Goal: Navigation & Orientation: Find specific page/section

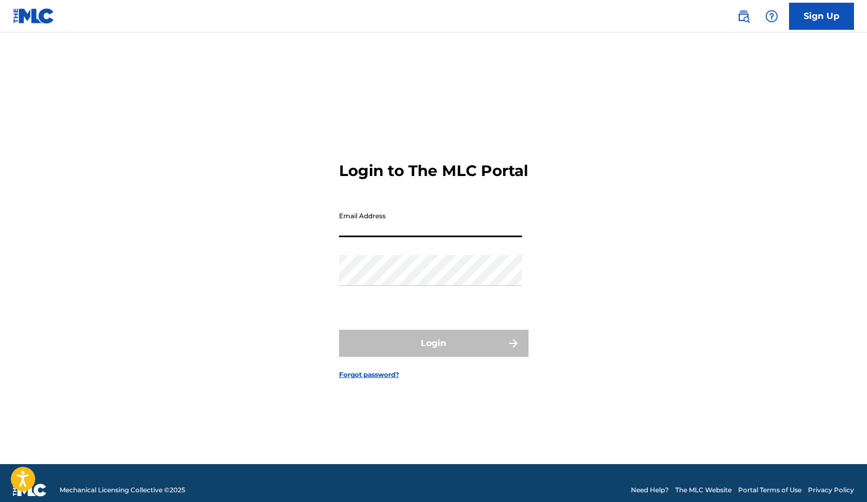
type input "[EMAIL_ADDRESS][DOMAIN_NAME]"
click at [433, 352] on button "Login" at bounding box center [433, 343] width 189 height 27
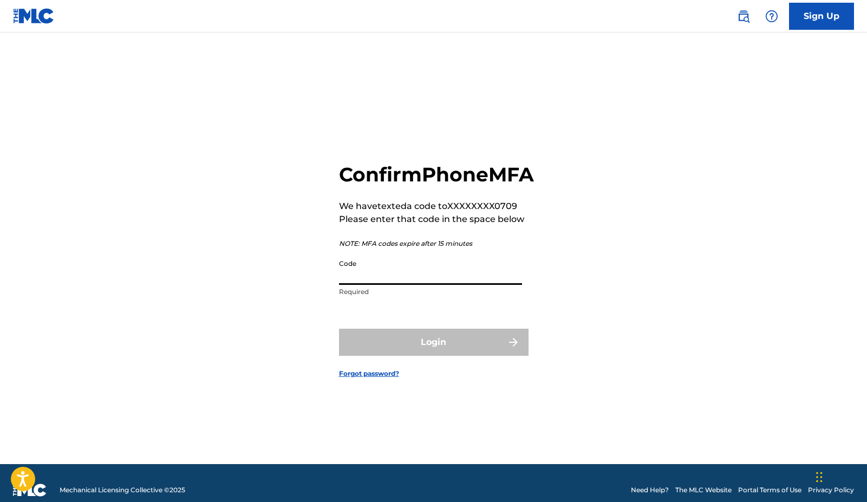
click at [461, 285] on input "Code" at bounding box center [430, 269] width 183 height 31
click at [460, 285] on input "Code" at bounding box center [430, 269] width 183 height 31
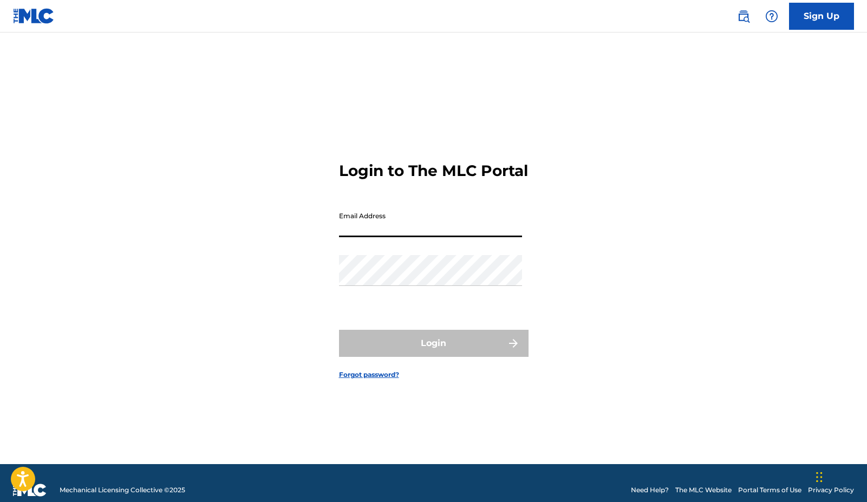
type input "[EMAIL_ADDRESS][DOMAIN_NAME]"
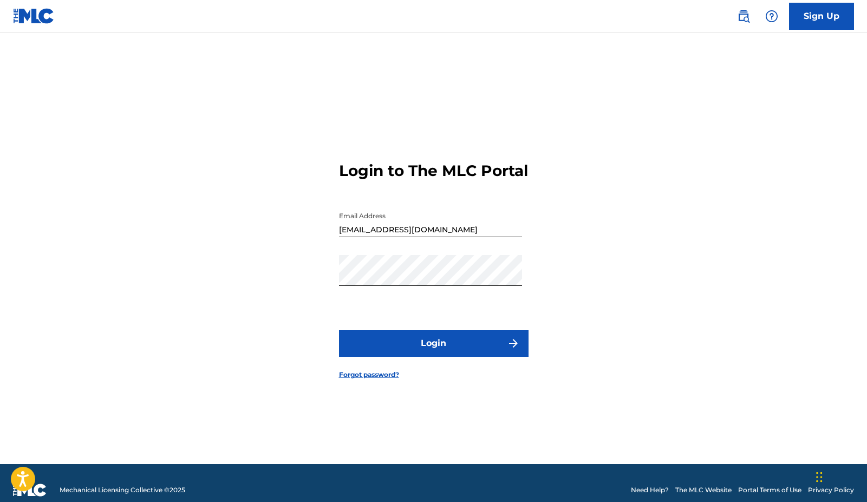
click at [417, 350] on button "Login" at bounding box center [433, 343] width 189 height 27
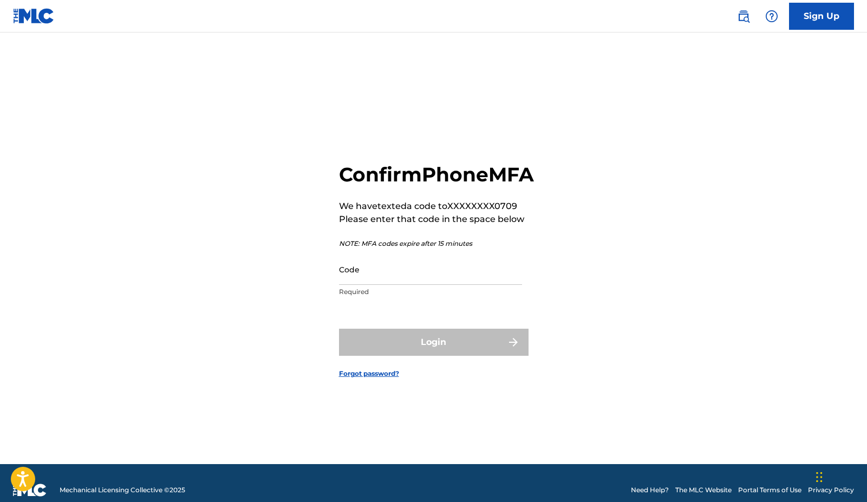
click at [378, 285] on input "Code" at bounding box center [430, 269] width 183 height 31
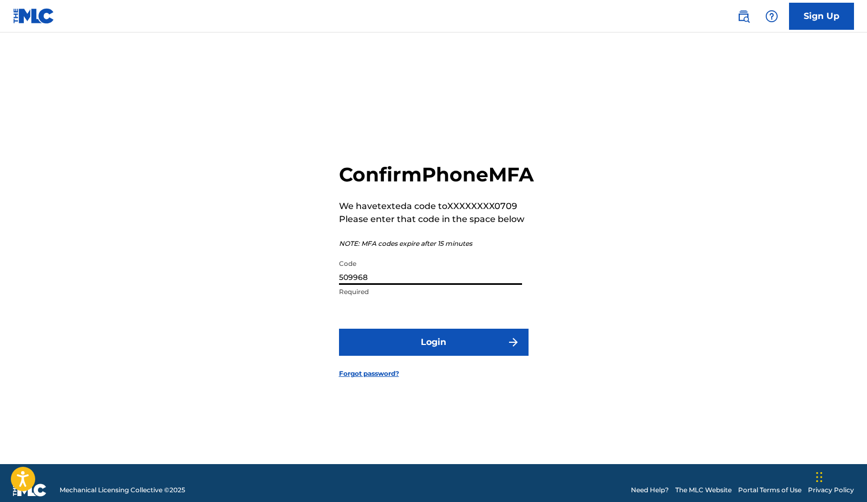
type input "509968"
click at [423, 356] on button "Login" at bounding box center [433, 342] width 189 height 27
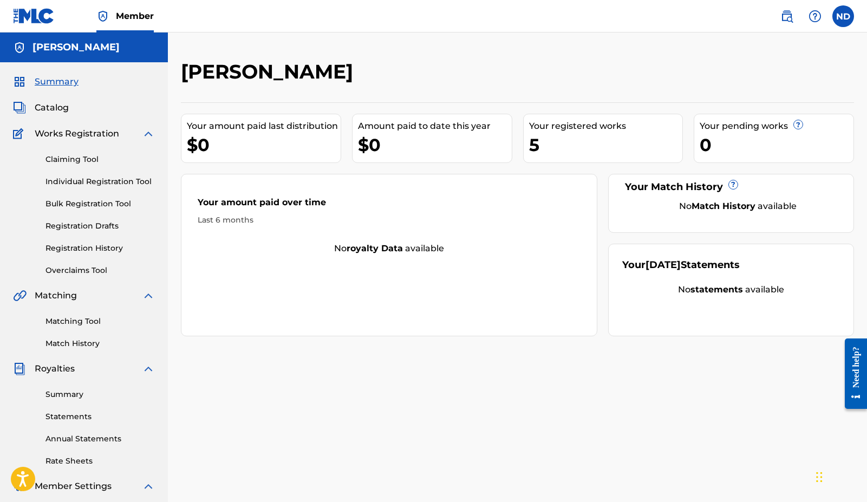
click at [117, 182] on link "Individual Registration Tool" at bounding box center [99, 181] width 109 height 11
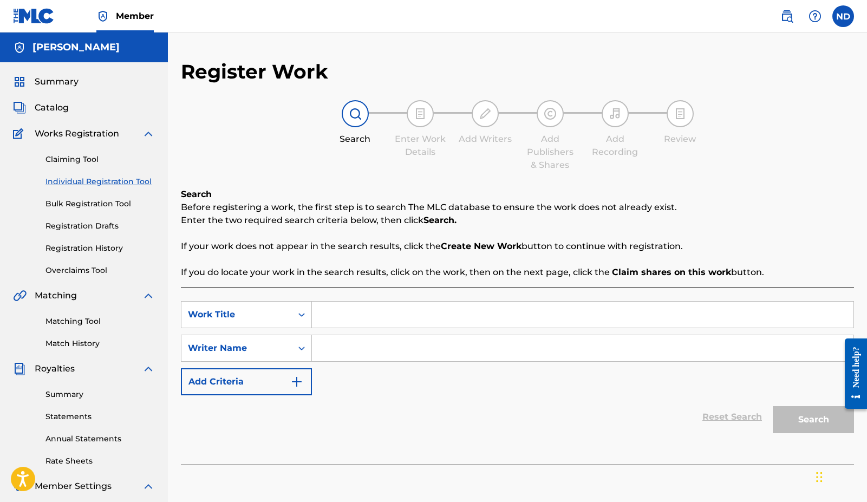
click at [90, 159] on link "Claiming Tool" at bounding box center [99, 159] width 109 height 11
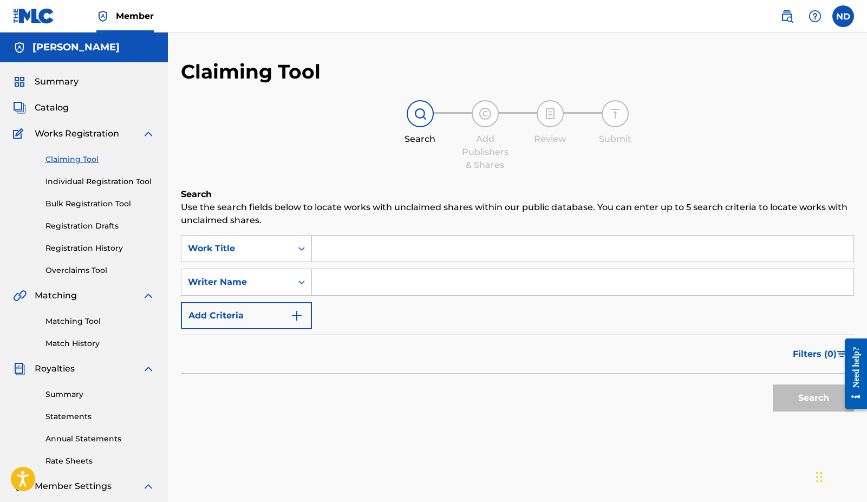
click at [61, 104] on span "Catalog" at bounding box center [52, 107] width 34 height 13
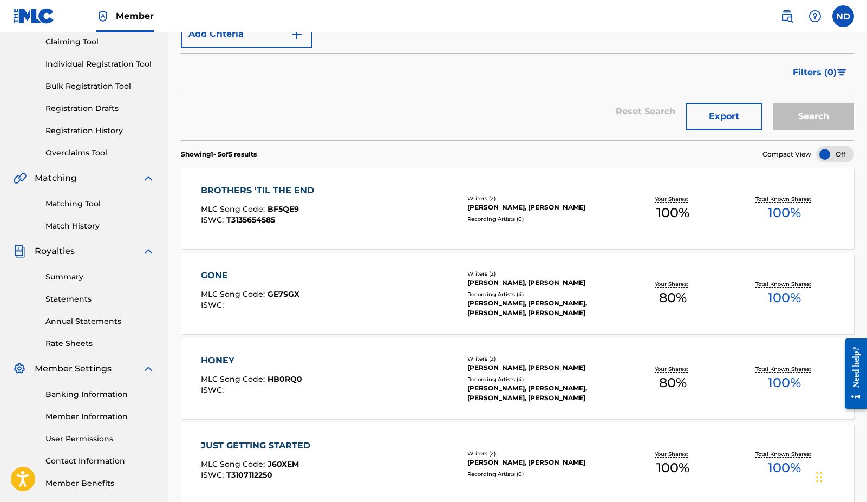
scroll to position [108, 0]
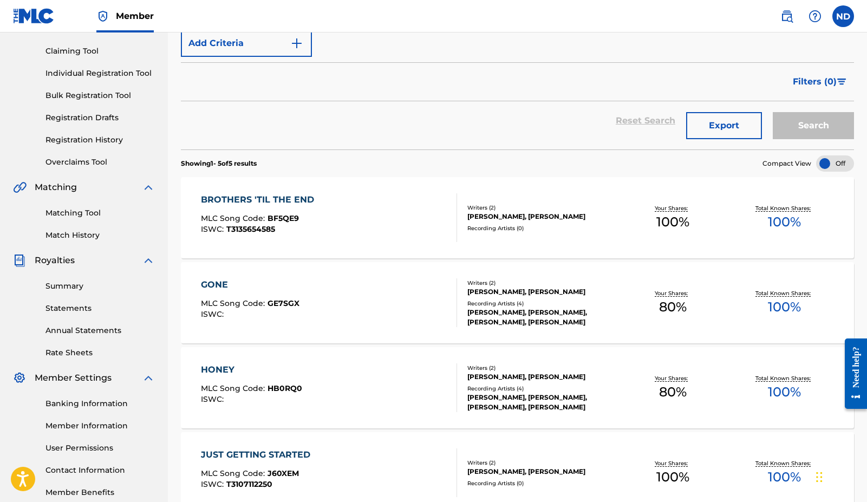
click at [93, 109] on div "Claiming Tool Individual Registration Tool Bulk Registration Tool Registration …" at bounding box center [84, 100] width 142 height 136
click at [94, 114] on link "Registration Drafts" at bounding box center [99, 117] width 109 height 11
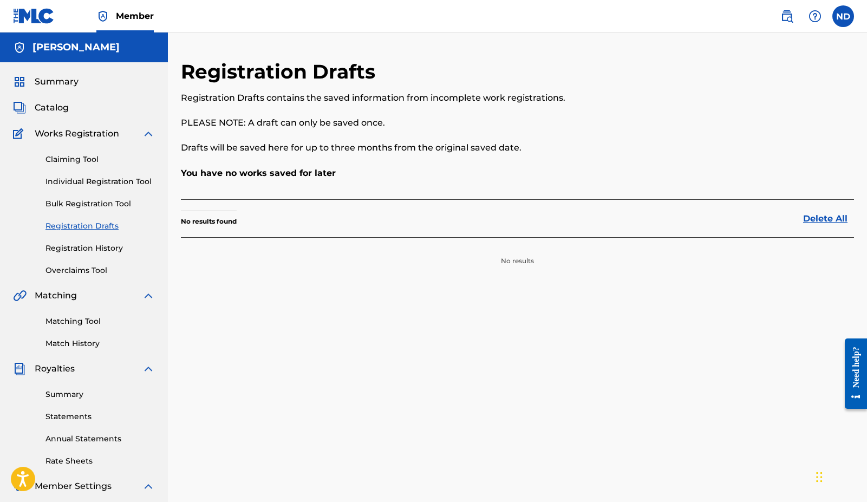
click at [59, 101] on span "Catalog" at bounding box center [52, 107] width 34 height 13
